Goal: Task Accomplishment & Management: Manage account settings

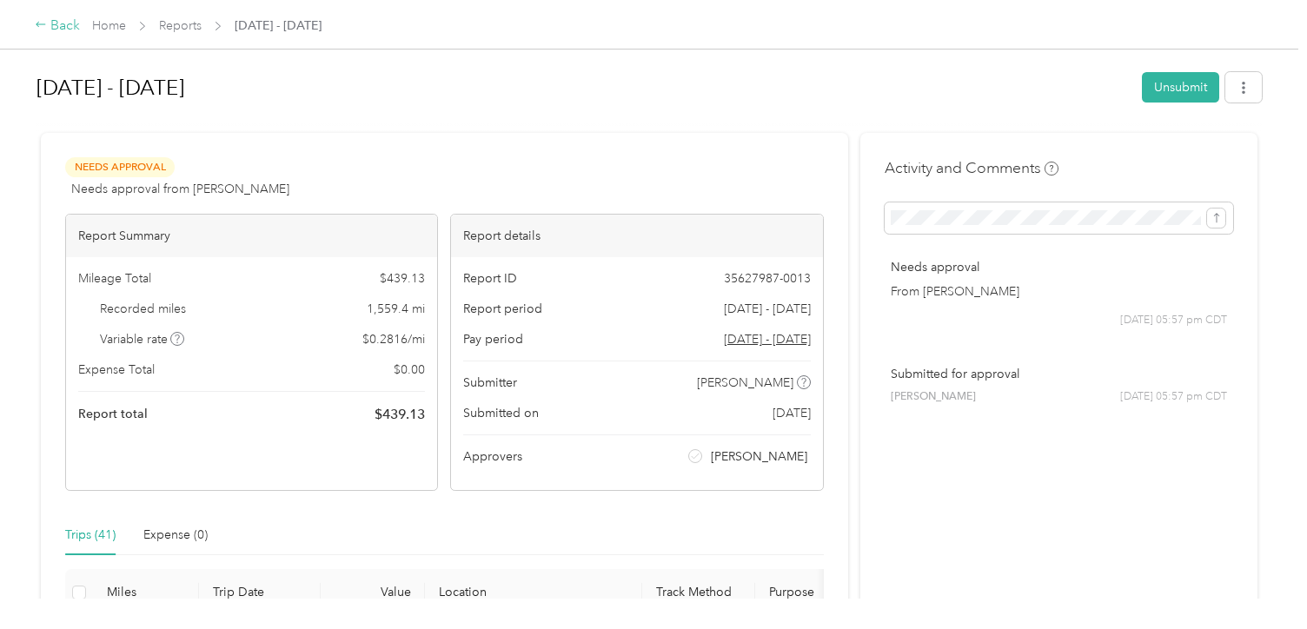
click at [56, 27] on div "Back" at bounding box center [57, 26] width 45 height 21
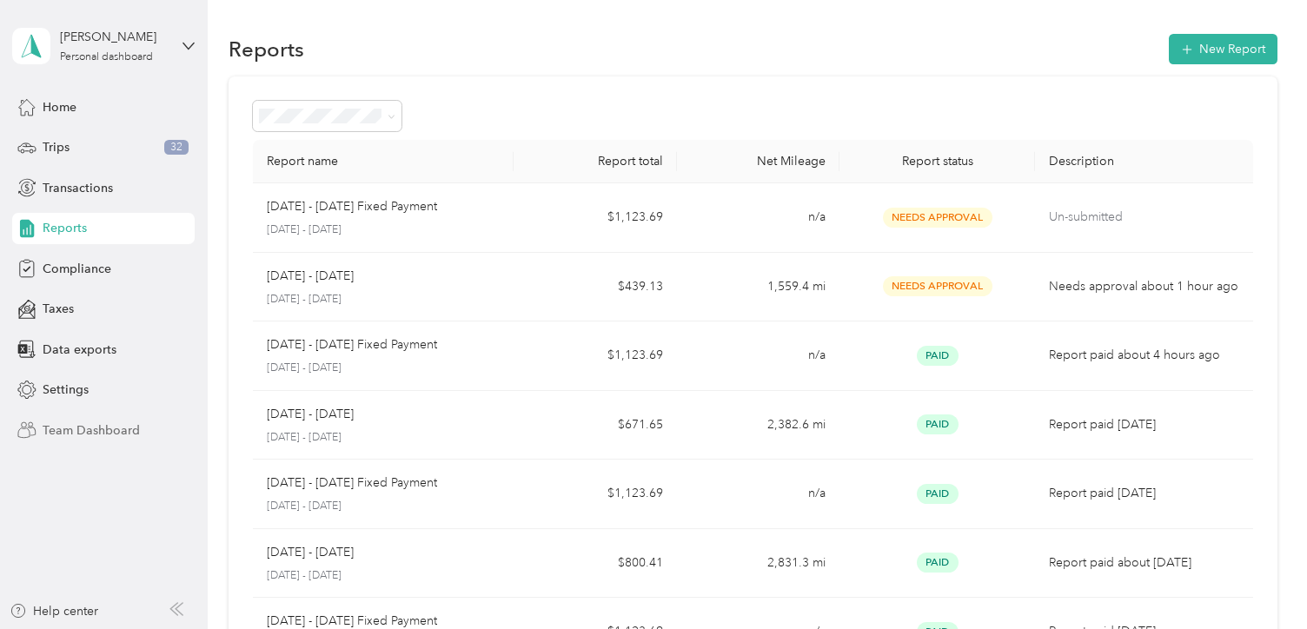
click at [67, 435] on span "Team Dashboard" at bounding box center [91, 431] width 97 height 18
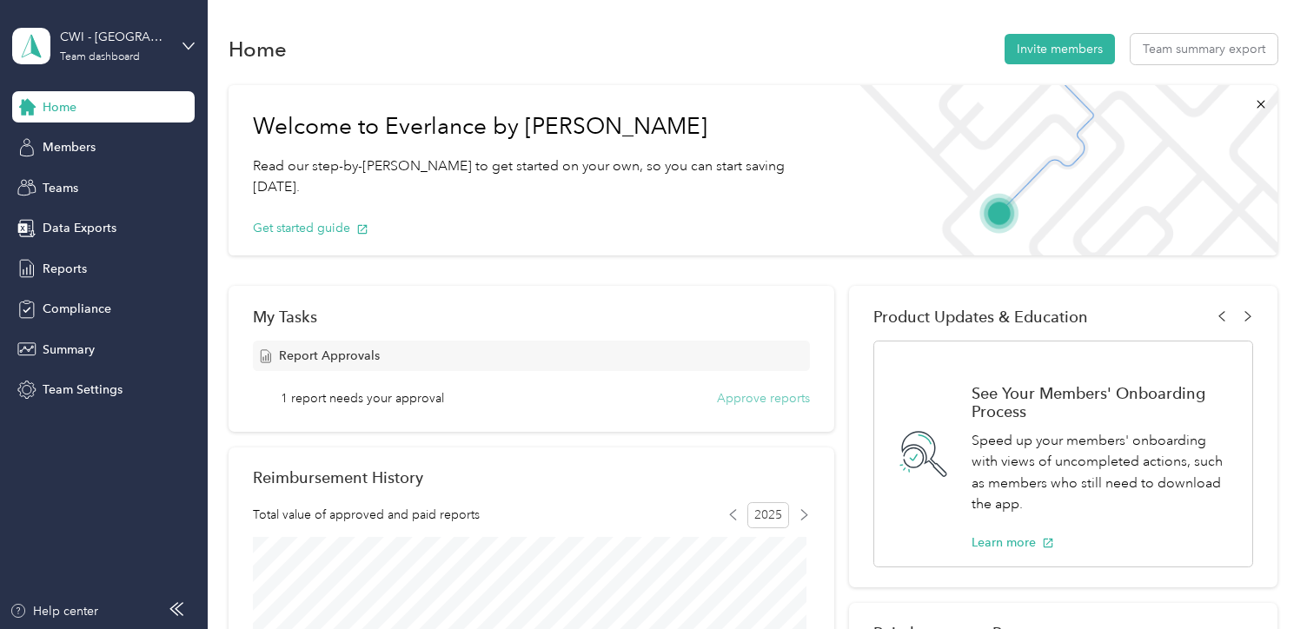
click at [747, 402] on button "Approve reports" at bounding box center [763, 398] width 93 height 18
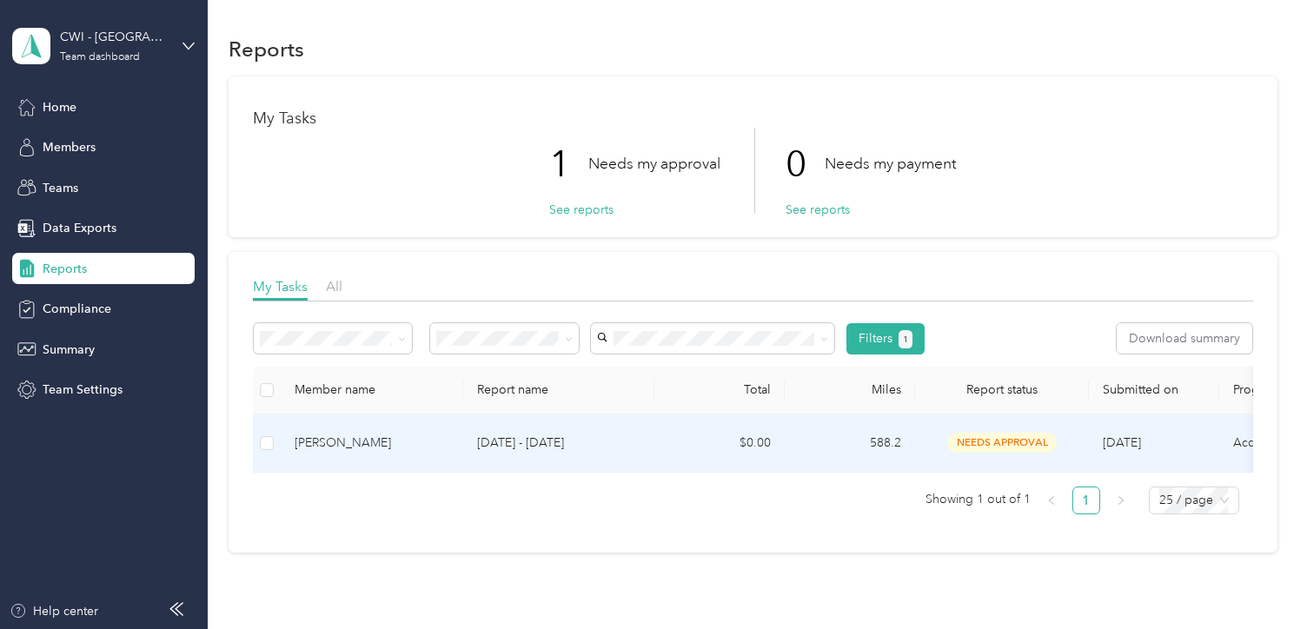
click at [368, 438] on div "[PERSON_NAME]" at bounding box center [372, 443] width 155 height 19
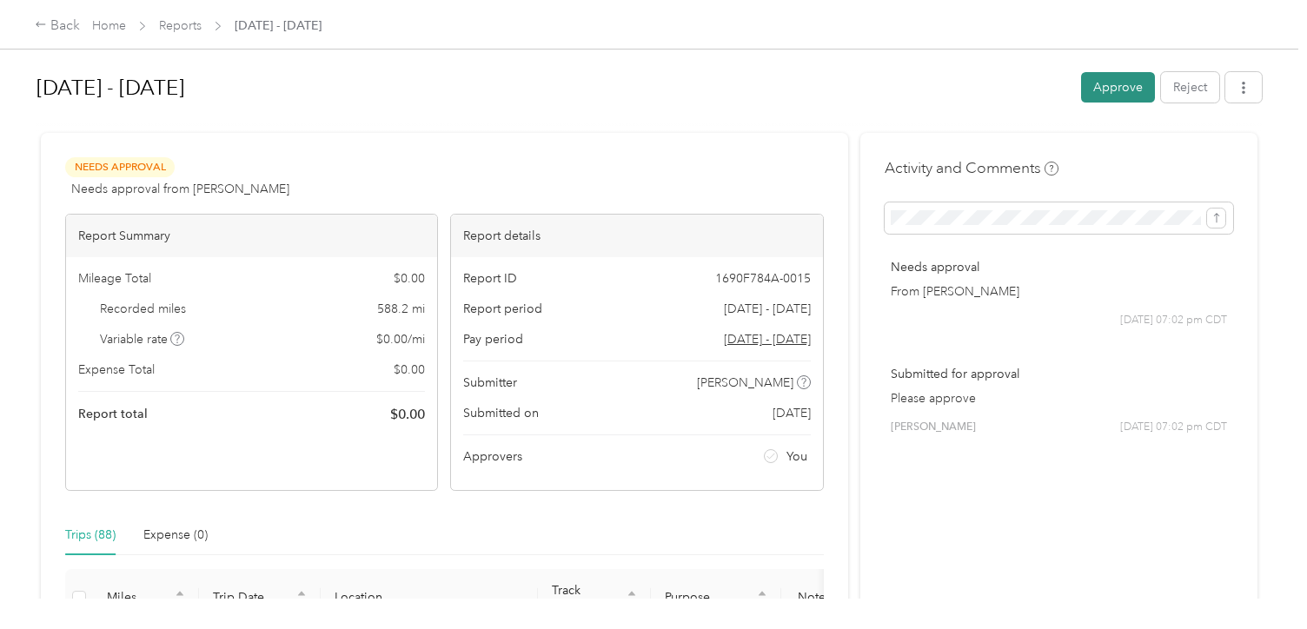
click at [1114, 86] on button "Approve" at bounding box center [1118, 87] width 74 height 30
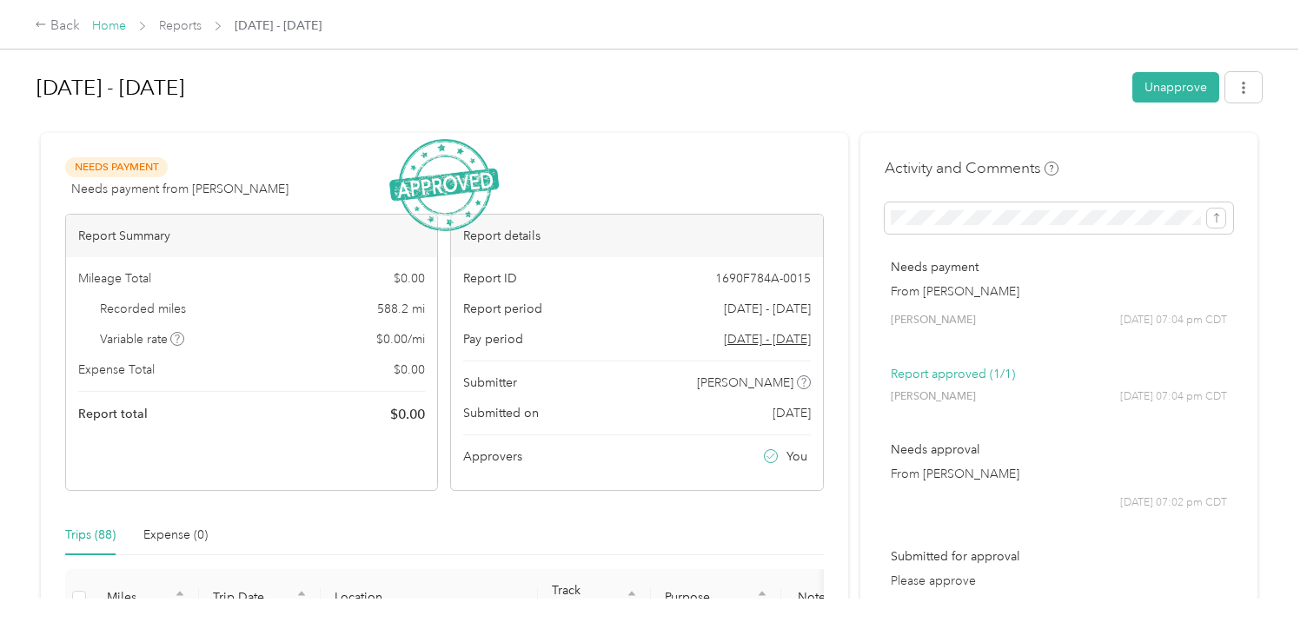
click at [104, 20] on link "Home" at bounding box center [109, 25] width 34 height 15
